Goal: Use online tool/utility: Utilize a website feature to perform a specific function

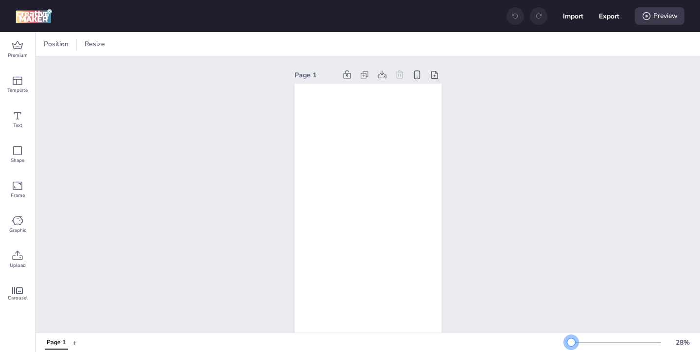
drag, startPoint x: 584, startPoint y: 342, endPoint x: 571, endPoint y: 342, distance: 13.1
click at [571, 343] on div at bounding box center [571, 342] width 8 height 8
click at [27, 50] on div "Premium" at bounding box center [17, 49] width 35 height 35
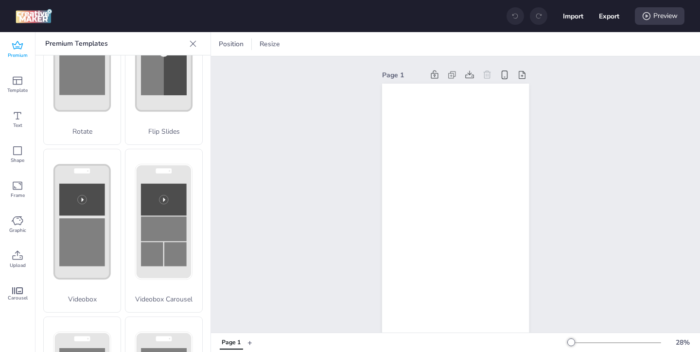
scroll to position [302, 0]
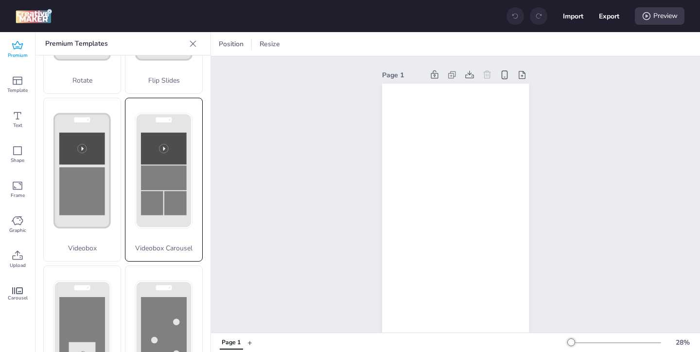
click at [134, 238] on icon at bounding box center [163, 170] width 77 height 145
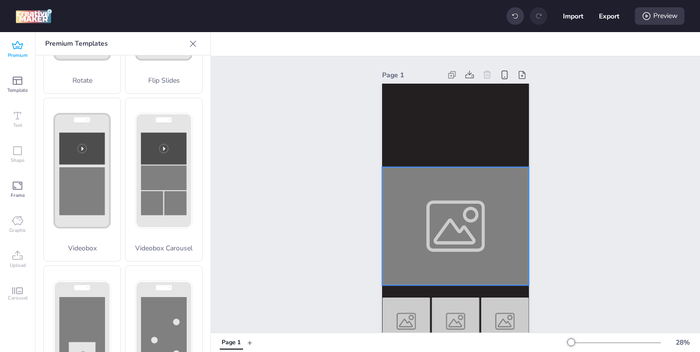
click at [440, 235] on div at bounding box center [455, 226] width 147 height 118
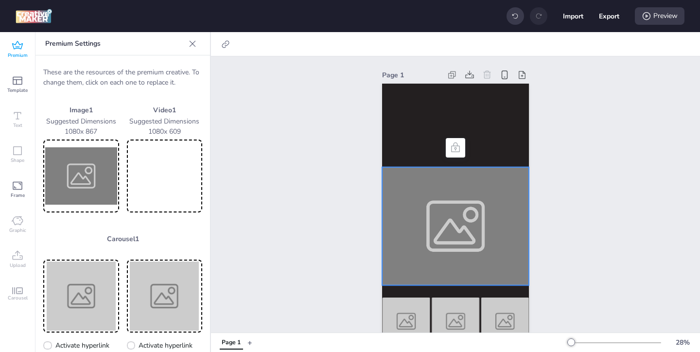
click at [81, 165] on img at bounding box center [81, 175] width 72 height 69
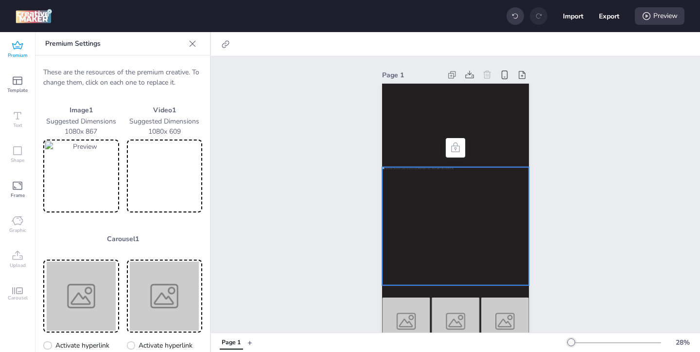
click at [178, 160] on video at bounding box center [165, 175] width 72 height 69
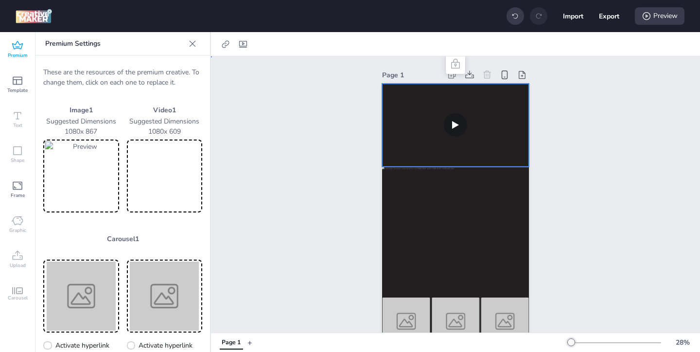
click at [404, 133] on video at bounding box center [455, 125] width 147 height 83
click at [242, 43] on icon at bounding box center [243, 44] width 10 height 10
select select "contain"
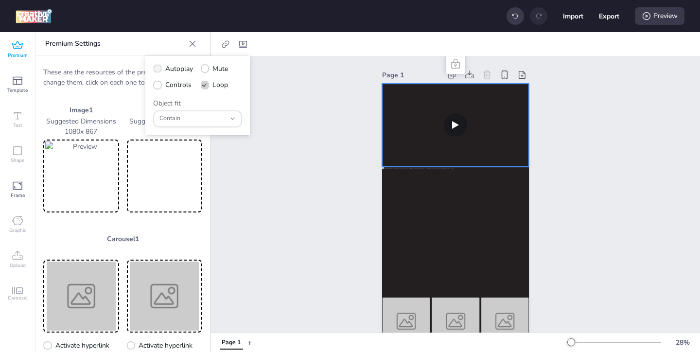
click at [161, 70] on label "Autoplay" at bounding box center [173, 68] width 47 height 17
click at [159, 70] on input "Autoplay" at bounding box center [156, 73] width 6 height 6
checkbox input "true"
click at [158, 87] on icon at bounding box center [157, 85] width 6 height 5
click at [158, 87] on input "Controls" at bounding box center [156, 89] width 6 height 6
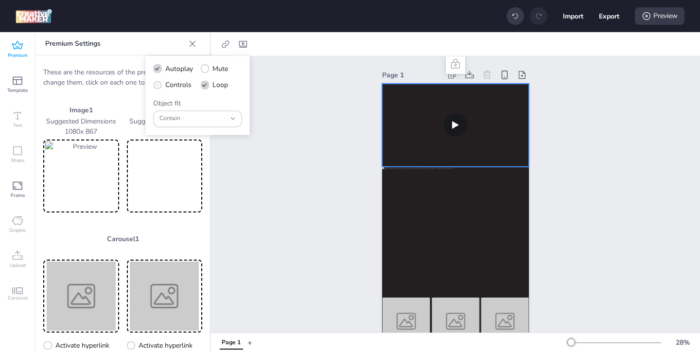
checkbox input "true"
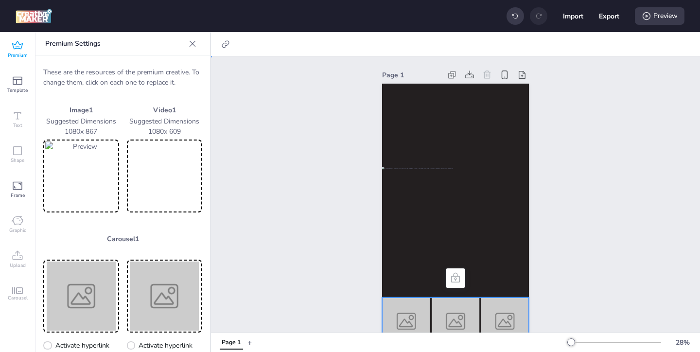
click at [411, 325] on img at bounding box center [406, 322] width 48 height 48
click at [68, 286] on img at bounding box center [81, 296] width 72 height 69
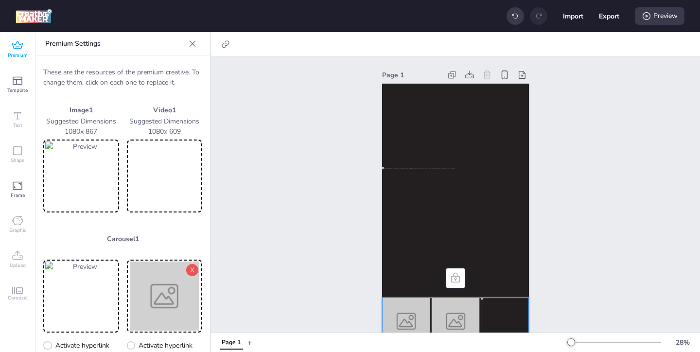
click at [186, 292] on img at bounding box center [165, 296] width 72 height 69
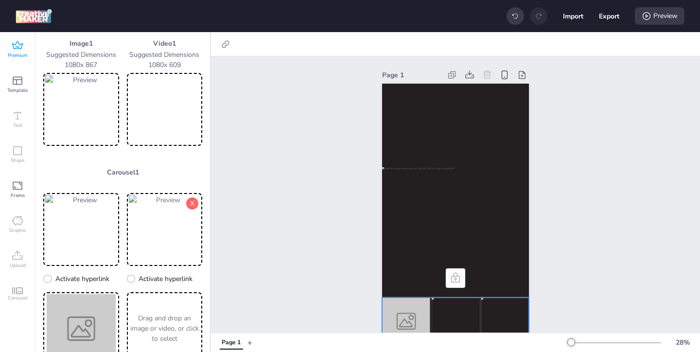
scroll to position [78, 0]
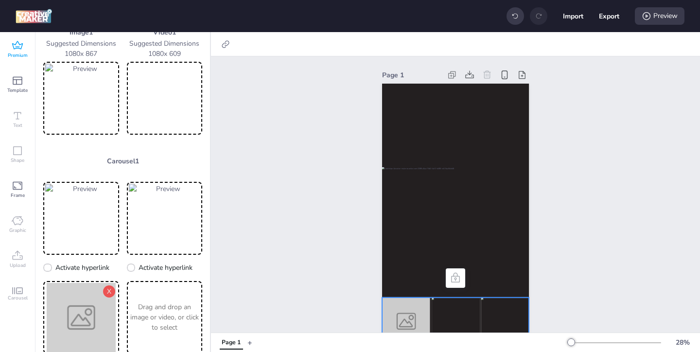
click at [89, 310] on img at bounding box center [81, 317] width 72 height 69
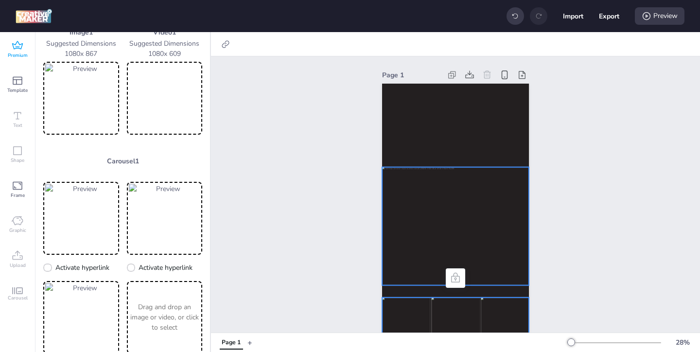
click at [403, 240] on div at bounding box center [455, 226] width 147 height 118
click at [225, 42] on icon at bounding box center [226, 44] width 10 height 10
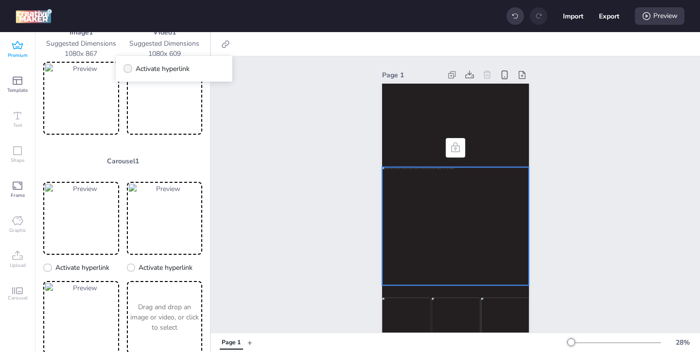
click at [168, 68] on span "Activate hyperlink" at bounding box center [163, 69] width 54 height 10
click at [129, 70] on input "Activate hyperlink" at bounding box center [126, 73] width 6 height 6
checkbox input "true"
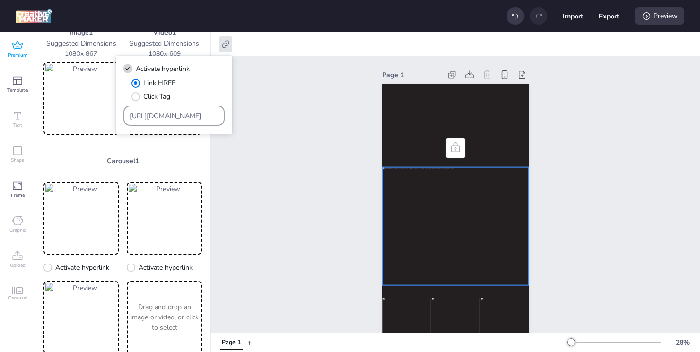
drag, startPoint x: 193, startPoint y: 116, endPoint x: 158, endPoint y: 90, distance: 43.6
click at [159, 91] on div "Link HREF Click Tag https://wortise.com" at bounding box center [174, 102] width 101 height 48
paste input "landing.uexternado.edu.co/lp-prom-colegios-calendario-ayb-externado-fest-pregra…"
type input "https://landing.uexternado.edu.co/lp-prom-colegios-calendario-ayb-externado-fes…"
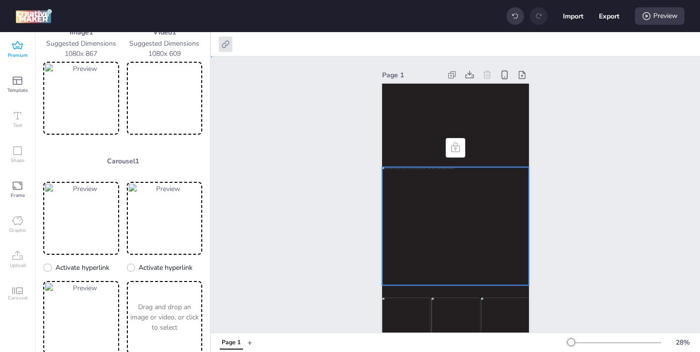
click at [283, 154] on div "Page 1" at bounding box center [455, 206] width 489 height 300
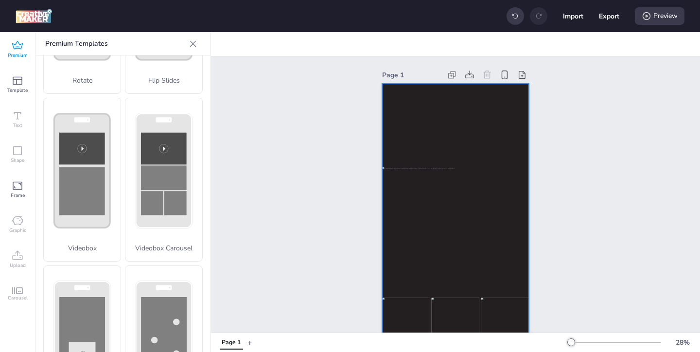
click at [407, 304] on img at bounding box center [406, 322] width 48 height 48
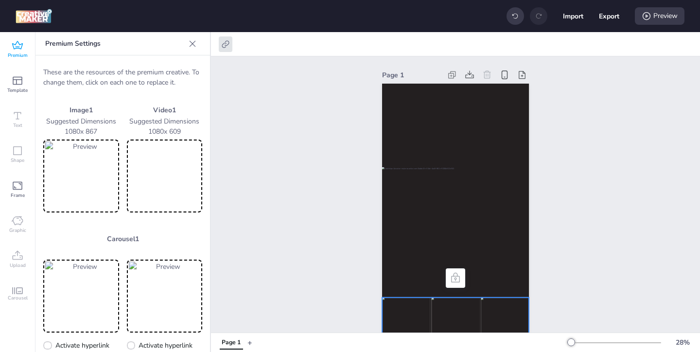
click at [102, 195] on img at bounding box center [81, 175] width 72 height 69
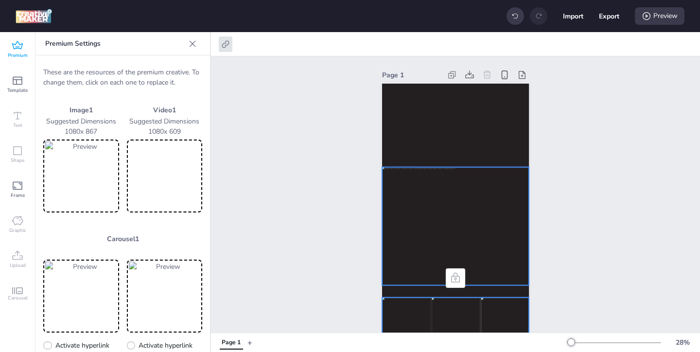
click at [400, 221] on div at bounding box center [455, 226] width 147 height 118
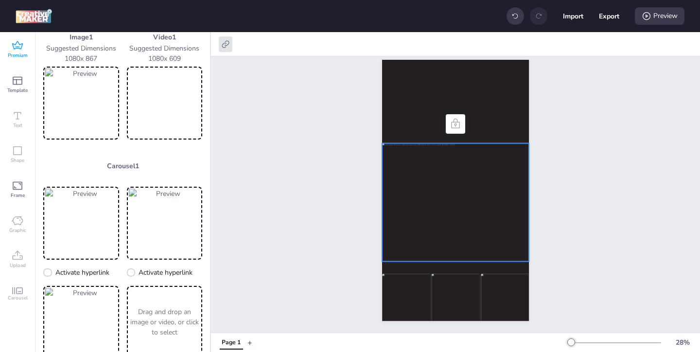
scroll to position [121, 0]
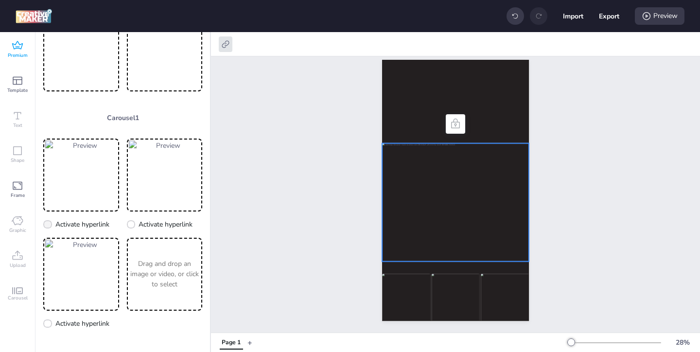
click at [56, 223] on span "Activate hyperlink" at bounding box center [82, 224] width 54 height 10
click at [49, 225] on input "Activate hyperlink" at bounding box center [46, 228] width 6 height 6
checkbox input "true"
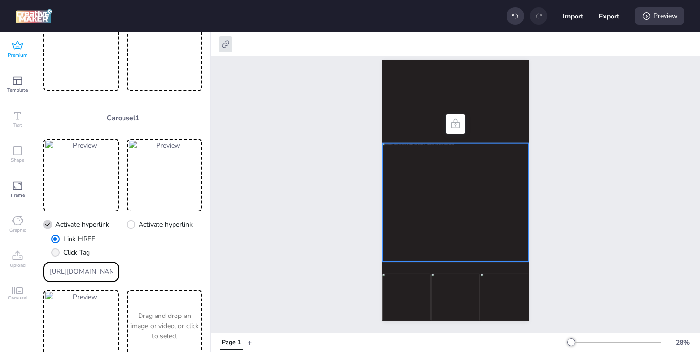
drag, startPoint x: 107, startPoint y: 272, endPoint x: 71, endPoint y: 244, distance: 46.0
click at [71, 244] on div "Link HREF Click Tag https://wortise.com" at bounding box center [81, 258] width 76 height 48
paste input "landing.uexternado.edu.co/lp-prom-colegios-calendario-ayb-externado-fest-pregra…"
type input "https://landing.uexternado.edu.co/lp-prom-colegios-calendario-ayb-externado-fes…"
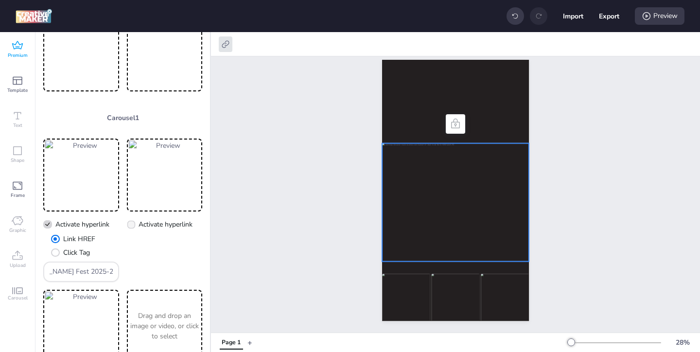
click at [134, 226] on icon at bounding box center [131, 224] width 6 height 5
click at [133, 226] on input "Activate hyperlink" at bounding box center [129, 228] width 6 height 6
checkbox input "true"
drag, startPoint x: 190, startPoint y: 274, endPoint x: 155, endPoint y: 249, distance: 42.5
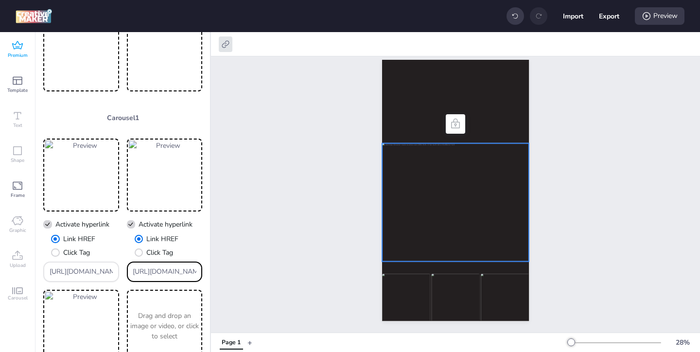
click at [164, 257] on div "Link HREF Click Tag https://wortise.com" at bounding box center [165, 258] width 76 height 48
paste input "landing.uexternado.edu.co/lp-prom-colegios-calendario-ayb-externado-fest-pregra…"
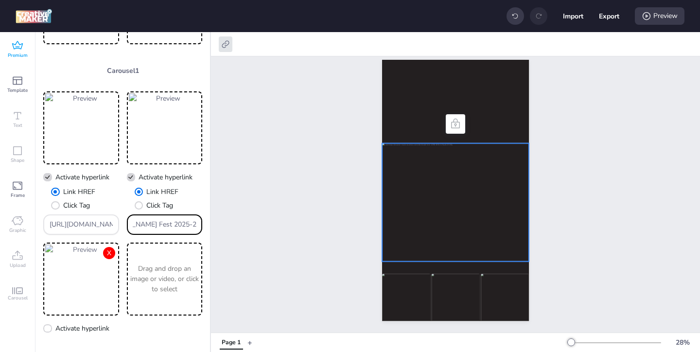
scroll to position [173, 0]
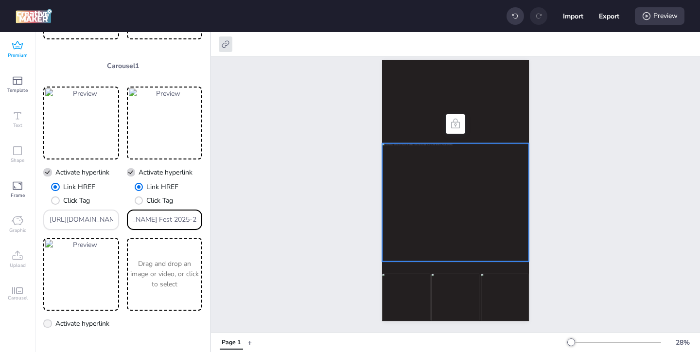
type input "https://landing.uexternado.edu.co/lp-prom-colegios-calendario-ayb-externado-fes…"
click at [83, 325] on span "Activate hyperlink" at bounding box center [82, 323] width 54 height 10
click at [49, 325] on input "Activate hyperlink" at bounding box center [46, 327] width 6 height 6
checkbox input "true"
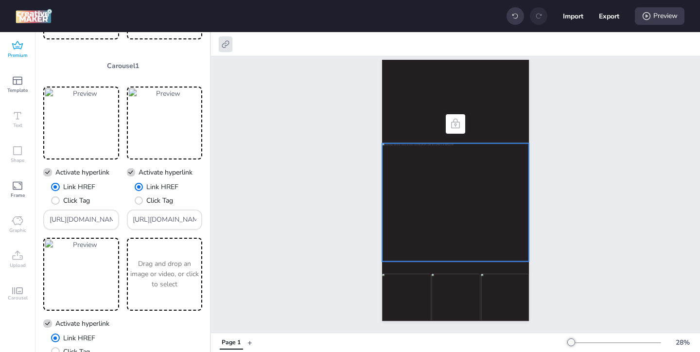
scroll to position [225, 0]
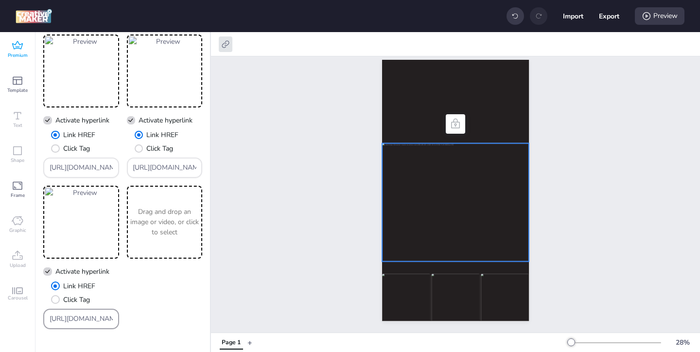
drag, startPoint x: 111, startPoint y: 319, endPoint x: 73, endPoint y: 290, distance: 47.5
click at [75, 292] on div "Link HREF Click Tag https://wortise.com" at bounding box center [81, 305] width 76 height 48
paste input "landing.uexternado.edu.co/lp-prom-colegios-calendario-ayb-externado-fest-pregra…"
type input "https://landing.uexternado.edu.co/lp-prom-colegios-calendario-ayb-externado-fes…"
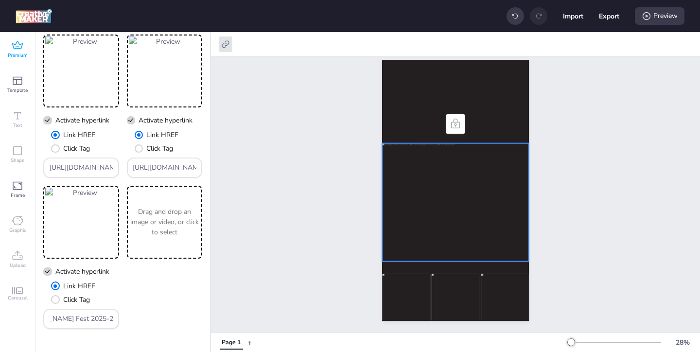
click at [349, 263] on div "Page 1" at bounding box center [455, 183] width 489 height 300
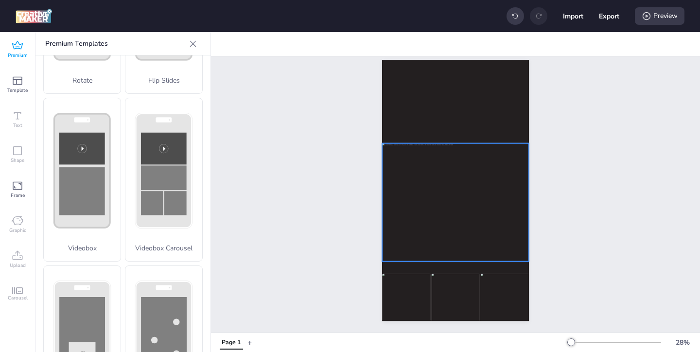
click at [387, 236] on div at bounding box center [455, 202] width 147 height 118
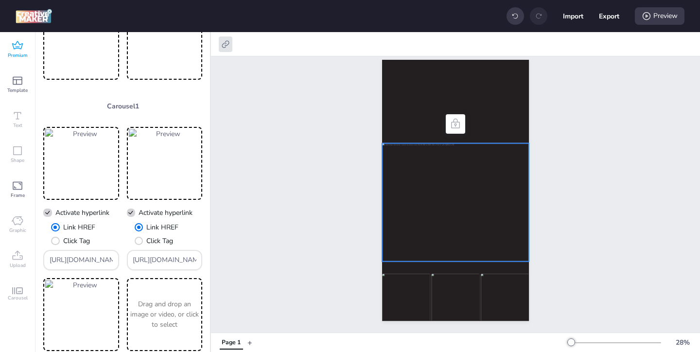
scroll to position [0, 0]
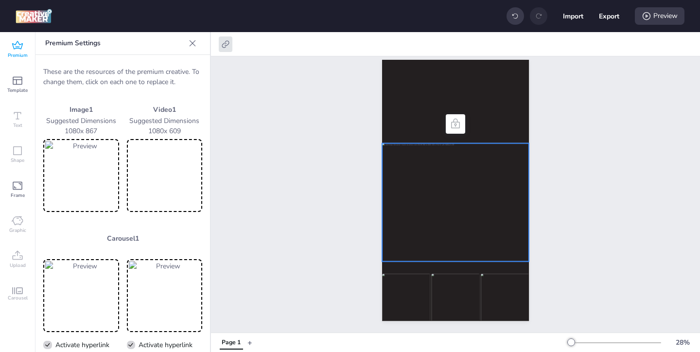
click at [106, 191] on img at bounding box center [81, 175] width 72 height 69
click at [650, 19] on icon at bounding box center [647, 16] width 10 height 10
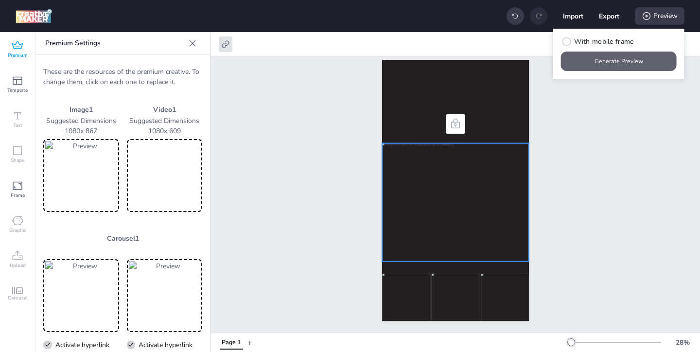
click at [609, 58] on button "Generate Preview" at bounding box center [619, 61] width 116 height 19
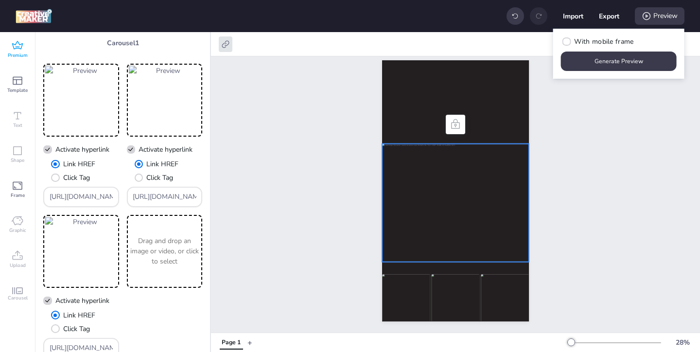
scroll to position [24, 0]
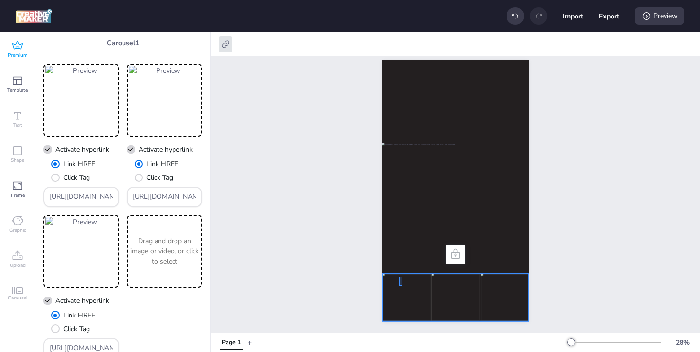
drag, startPoint x: 402, startPoint y: 285, endPoint x: 402, endPoint y: 250, distance: 35.0
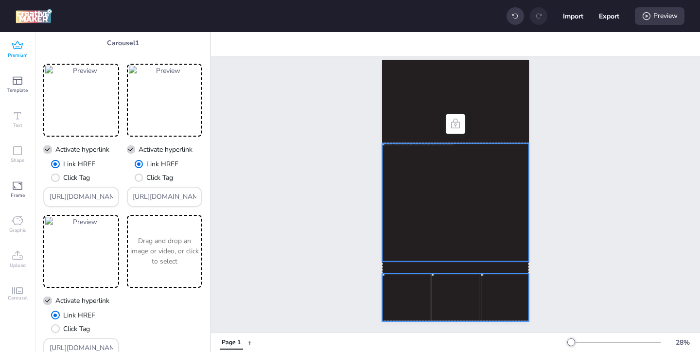
click at [367, 243] on div "Page 1" at bounding box center [455, 183] width 201 height 300
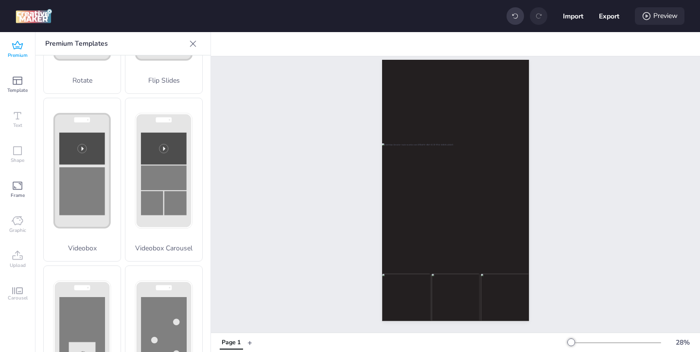
click at [665, 19] on div "Preview" at bounding box center [660, 16] width 50 height 18
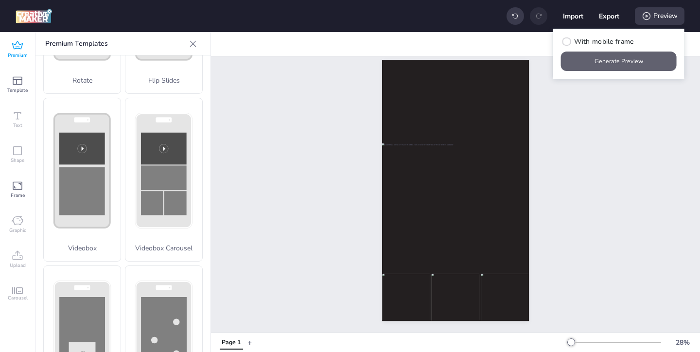
click at [600, 60] on button "Generate Preview" at bounding box center [619, 61] width 116 height 19
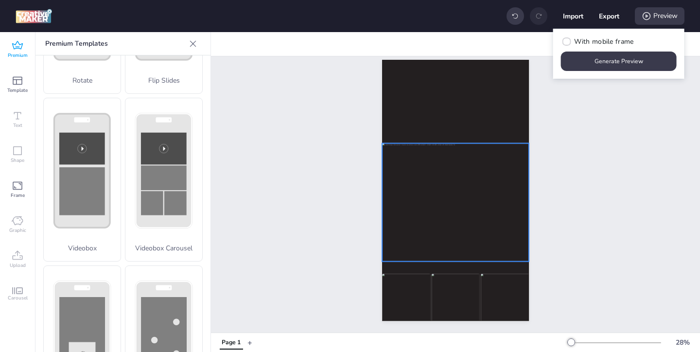
click at [415, 196] on div at bounding box center [455, 202] width 147 height 118
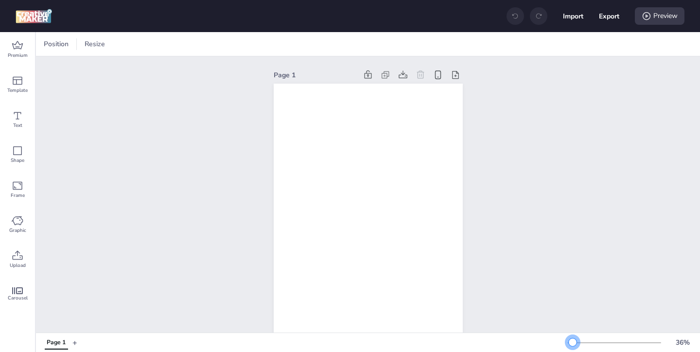
drag, startPoint x: 587, startPoint y: 342, endPoint x: 573, endPoint y: 342, distance: 14.1
click at [573, 342] on div at bounding box center [573, 342] width 8 height 8
click at [24, 50] on div "Premium" at bounding box center [17, 49] width 35 height 35
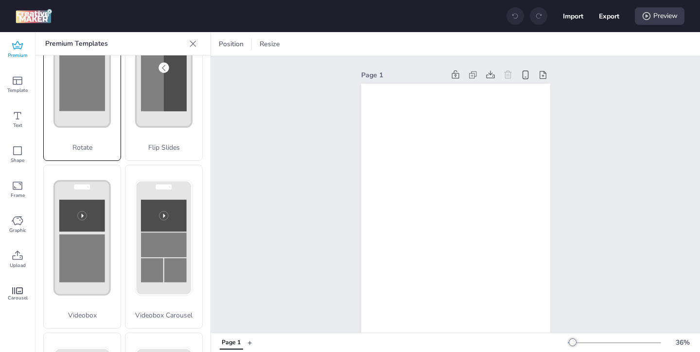
scroll to position [243, 0]
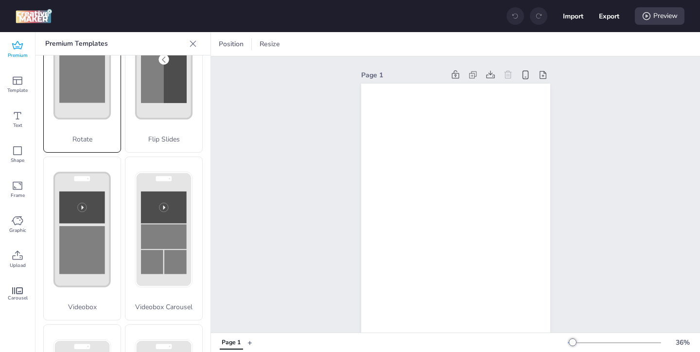
click at [102, 266] on rect at bounding box center [82, 250] width 46 height 48
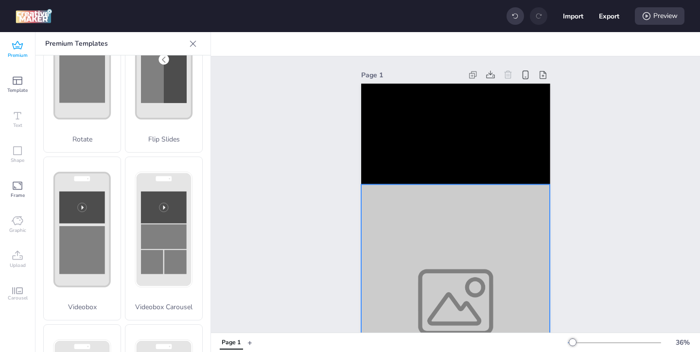
click at [414, 262] on div at bounding box center [455, 301] width 189 height 235
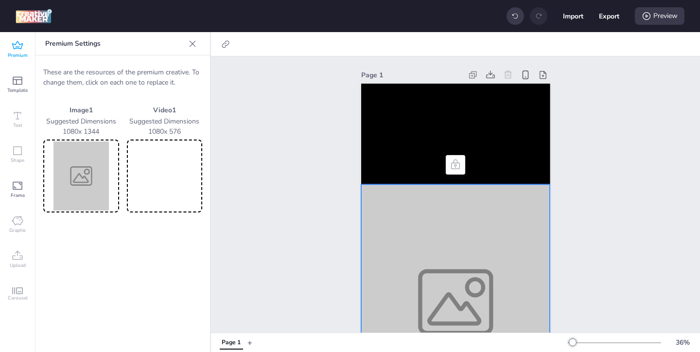
click at [77, 172] on img at bounding box center [81, 175] width 72 height 69
